Goal: Use online tool/utility: Use online tool/utility

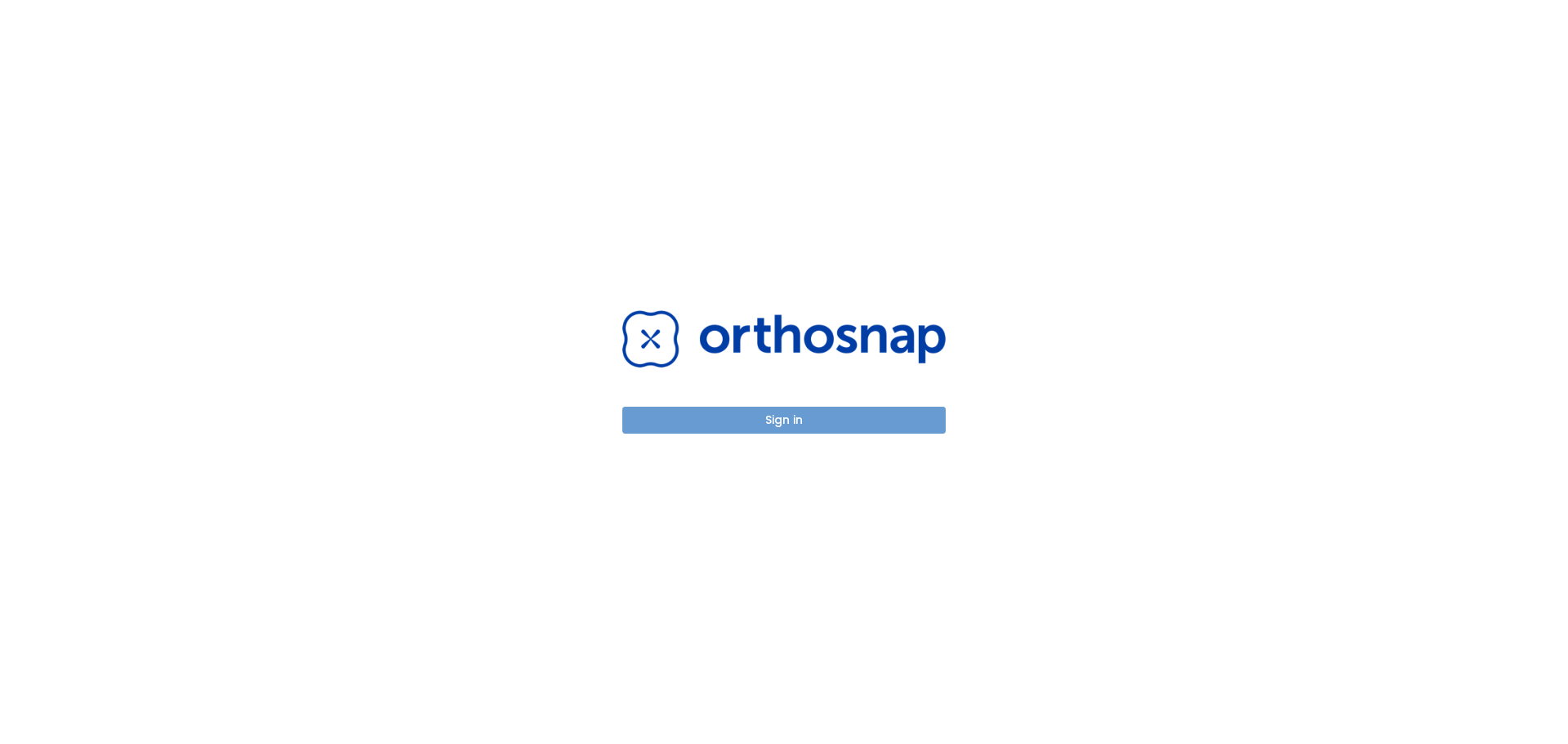
click at [818, 421] on button "Sign in" at bounding box center [784, 419] width 323 height 27
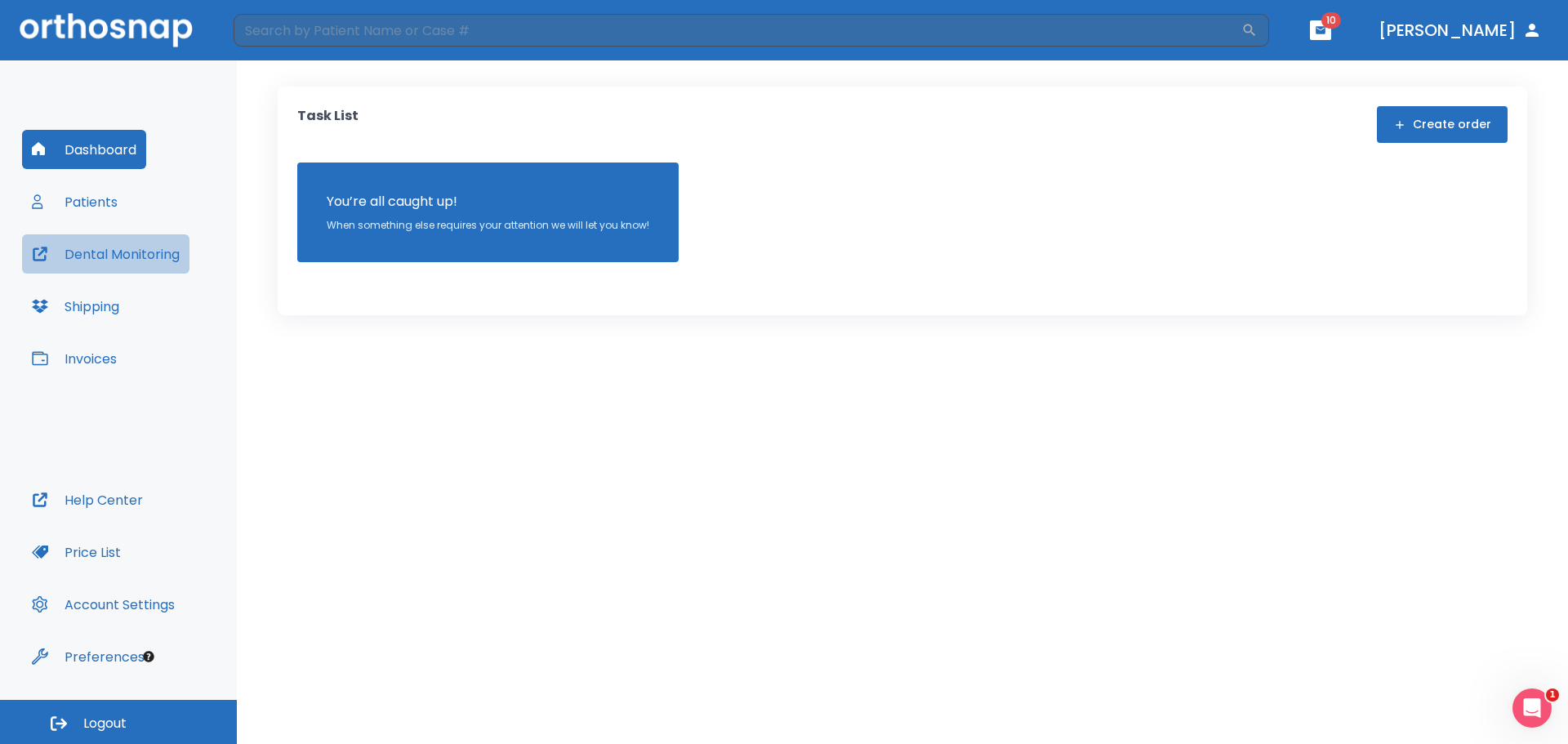
click at [94, 262] on button "Dental Monitoring" at bounding box center [106, 253] width 167 height 39
